Goal: Browse casually: Explore the website without a specific task or goal

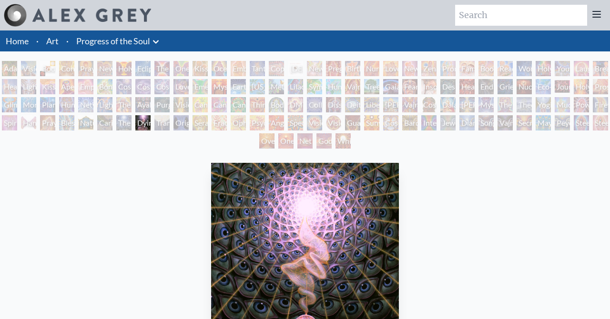
click at [132, 88] on div "Cosmic Creativity" at bounding box center [123, 86] width 15 height 15
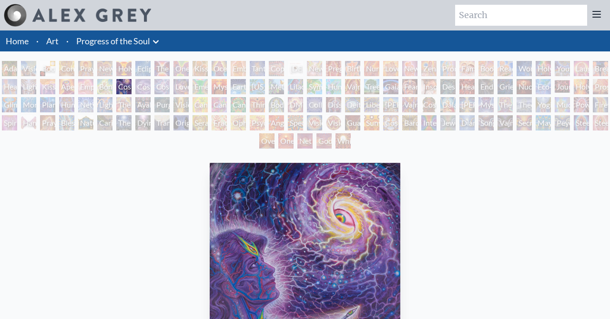
click at [252, 116] on div "[PERSON_NAME] & Eve Visionary Origin of Language Body, Mind, Spirit Contemplati…" at bounding box center [305, 106] width 610 height 91
click at [227, 123] on div "Fractal Eyes" at bounding box center [219, 122] width 15 height 15
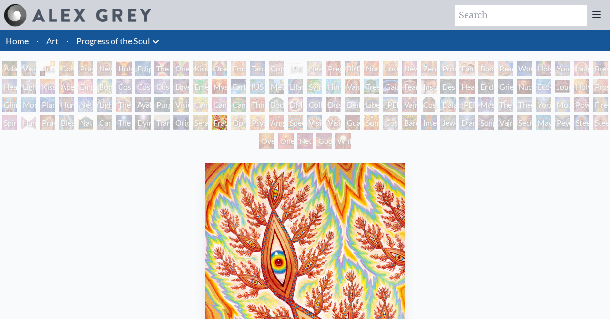
click at [284, 126] on div "Angel Skin" at bounding box center [276, 122] width 15 height 15
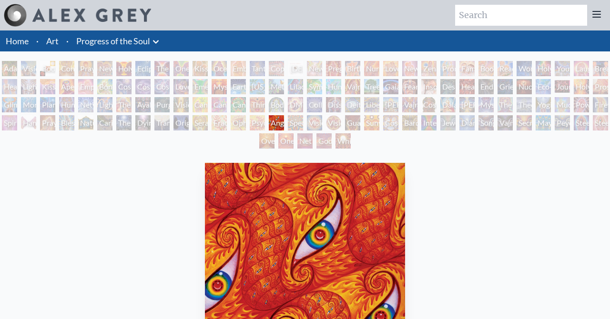
click at [322, 128] on div "Vision Crystal" at bounding box center [314, 122] width 15 height 15
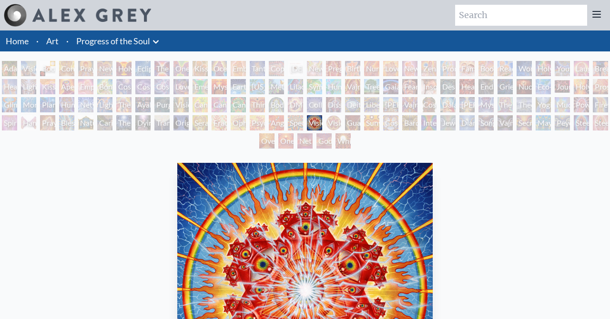
click at [21, 40] on link "Home" at bounding box center [17, 41] width 23 height 10
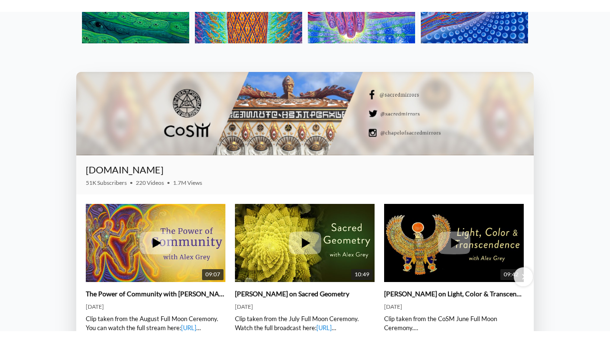
scroll to position [1194, 0]
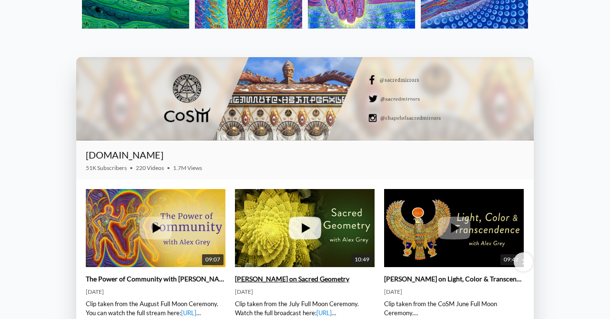
click at [297, 227] on icon at bounding box center [305, 228] width 32 height 23
